Goal: Navigation & Orientation: Find specific page/section

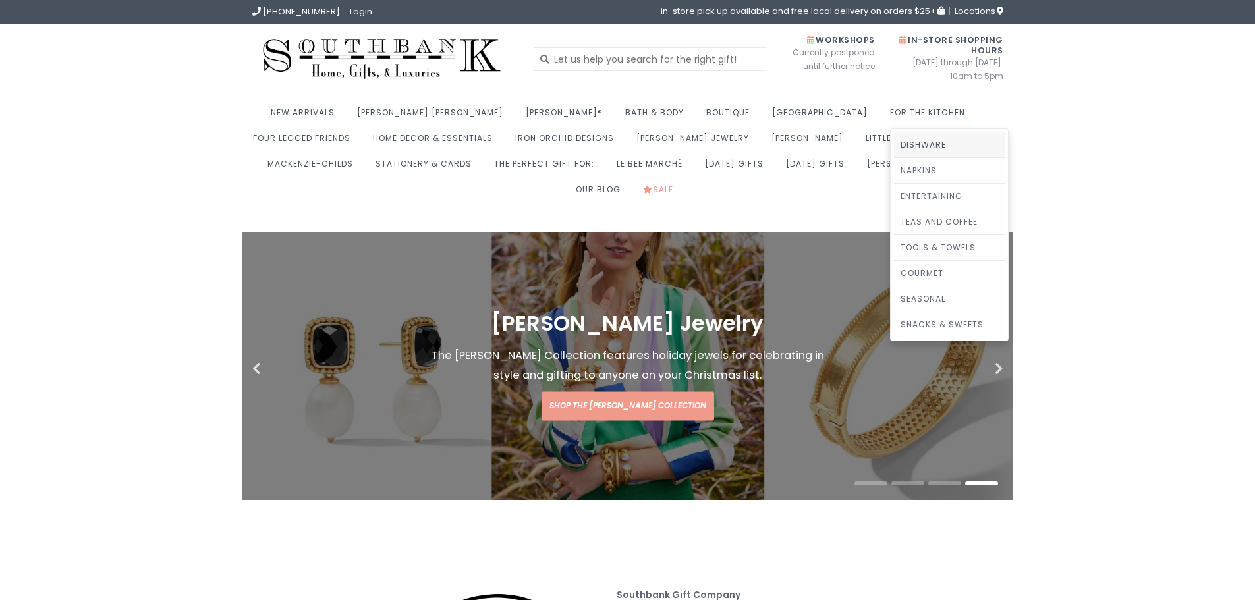
click at [894, 141] on link "Dishware" at bounding box center [949, 144] width 111 height 25
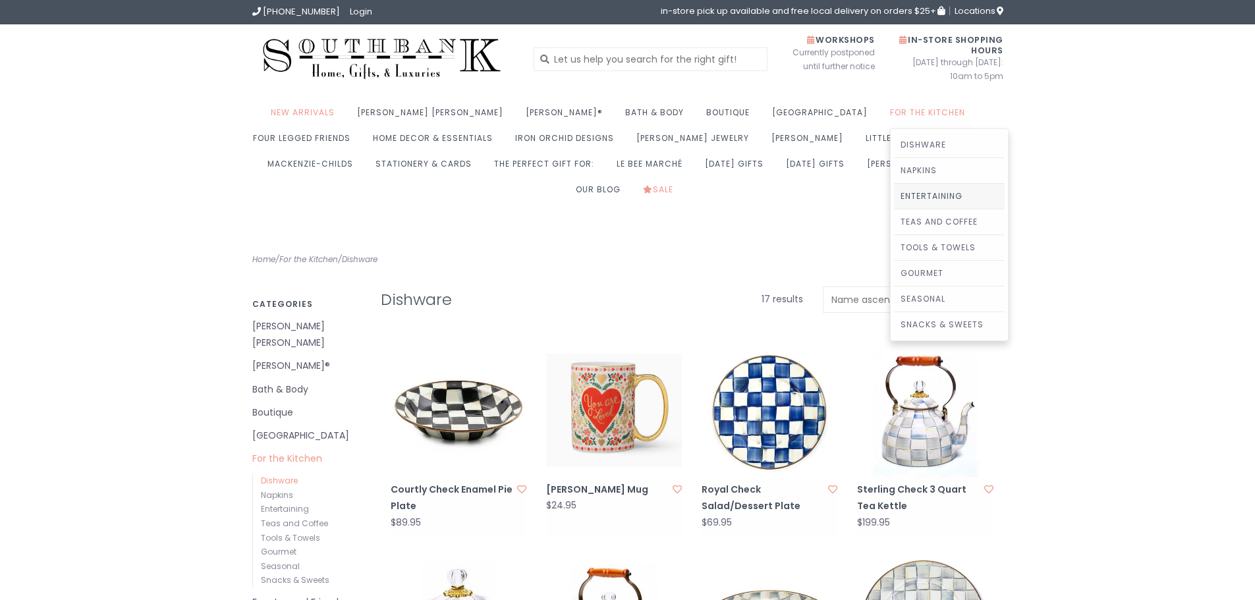
click at [894, 193] on link "Entertaining" at bounding box center [949, 196] width 111 height 25
